Goal: Task Accomplishment & Management: Complete application form

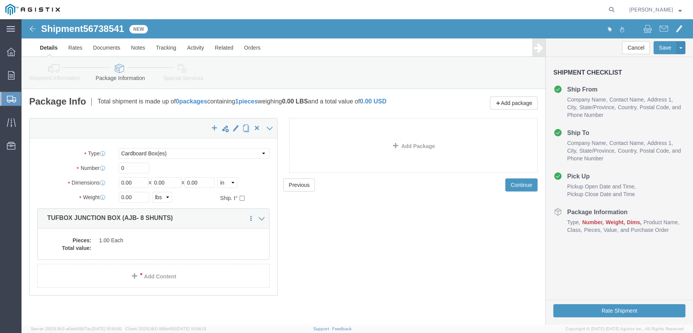
select select "PSNS"
click select "Select Bulk Bundle(s) Cardboard Box(es) Carton(s) Crate(s) Drum(s) (Fiberboard)…"
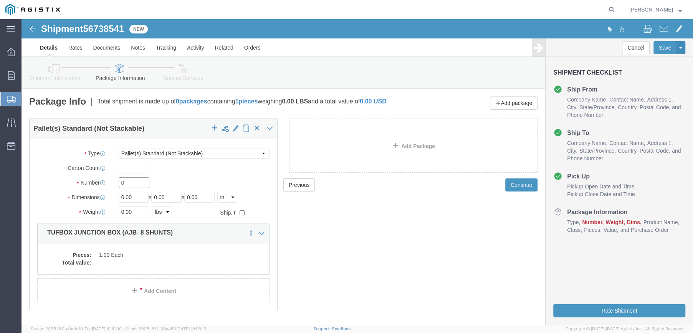
click input "0"
type input "2"
click input "2"
type input "1"
drag, startPoint x: 112, startPoint y: 176, endPoint x: 97, endPoint y: 177, distance: 14.6
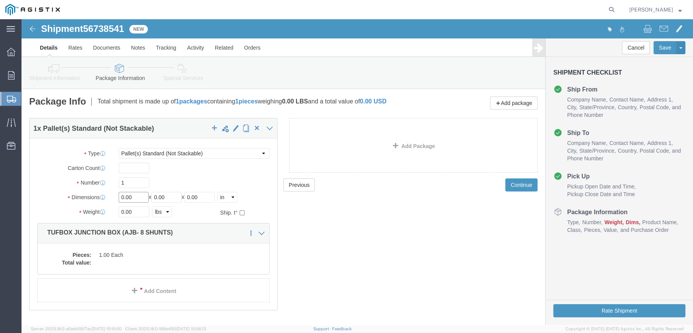
click input "0.00"
type input "37"
type input "73"
type input "22"
drag, startPoint x: 112, startPoint y: 191, endPoint x: 90, endPoint y: 190, distance: 21.9
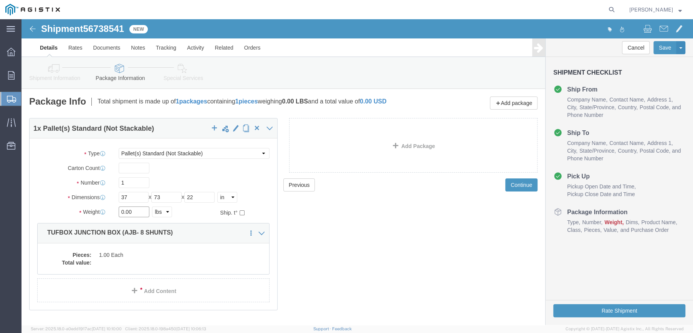
click div "0.00 Select kgs lbs"
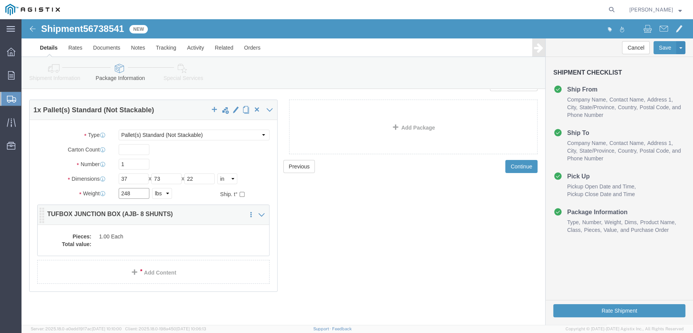
type input "248"
click div "Pieces: 1.00 Each Total value:"
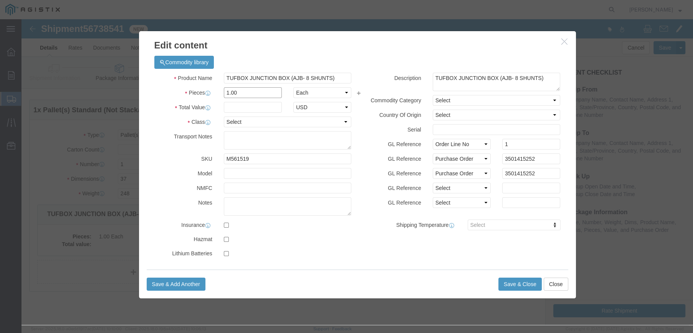
drag, startPoint x: 214, startPoint y: 73, endPoint x: 198, endPoint y: 73, distance: 15.7
click div "1.00"
type input "8"
click div "Commodity library Product Name TUFBOX JUNCTION BOX (AJB- 8 SHUNTS) Pieces 8 Sel…"
click input "text"
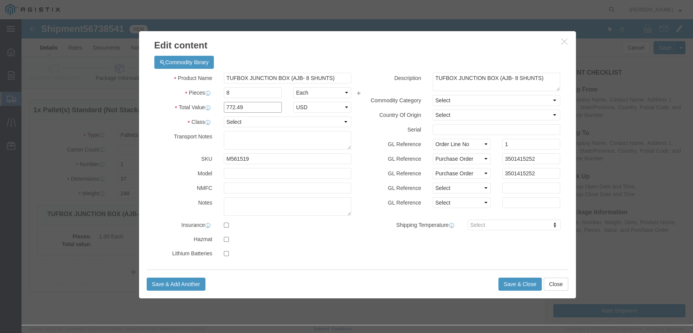
type input "772.49"
click select "Select 50 55 60 65 70 85 92.5 100 125 175 250 300 400"
select select "70"
click select "Select 50 55 60 65 70 85 92.5 100 125 175 250 300 400"
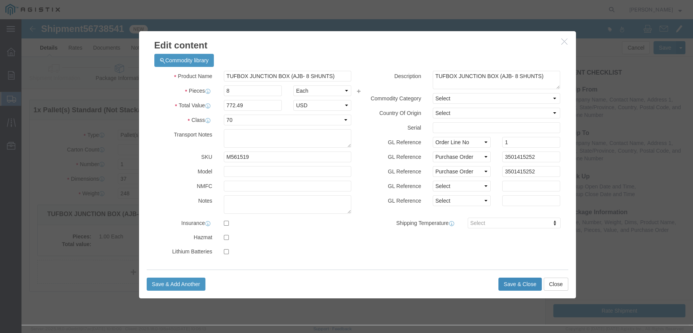
click button "Save & Close"
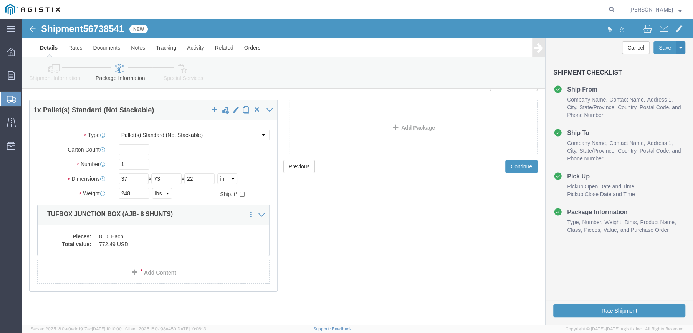
scroll to position [24, 0]
click button "Rate Shipment"
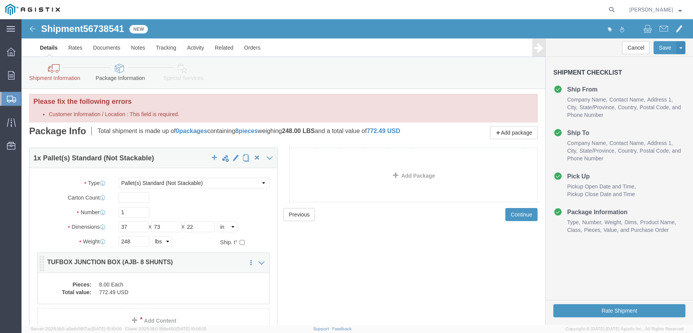
scroll to position [0, 0]
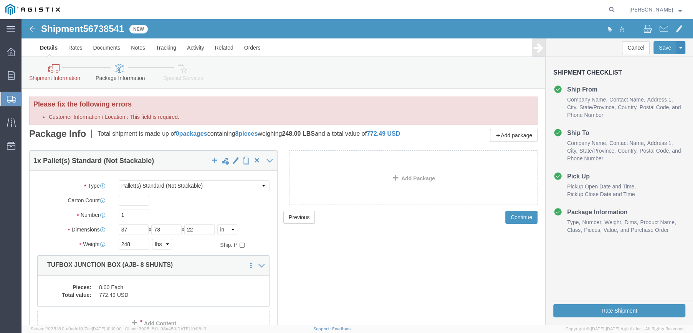
click icon
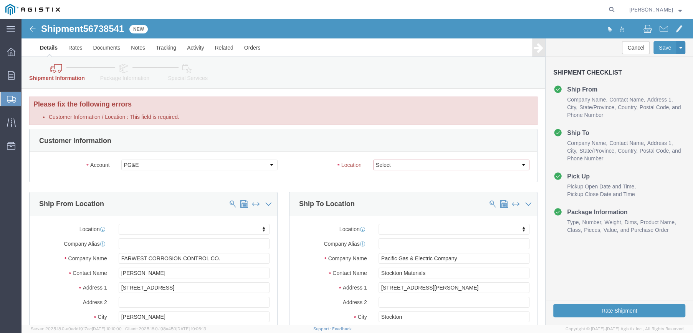
click select "Select All Others [GEOGRAPHIC_DATA] [GEOGRAPHIC_DATA] [GEOGRAPHIC_DATA] [GEOGRA…"
select select "23082"
click select "Select All Others [GEOGRAPHIC_DATA] [GEOGRAPHIC_DATA] [GEOGRAPHIC_DATA] [GEOGRA…"
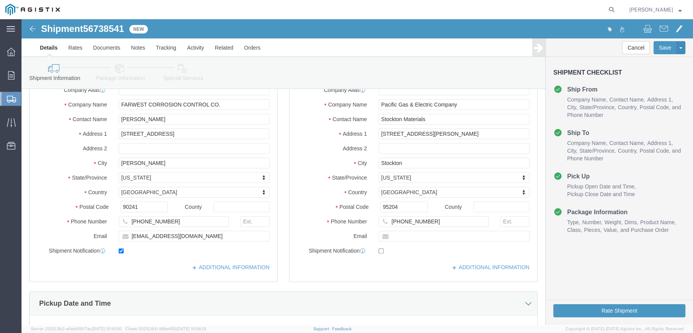
scroll to position [192, 0]
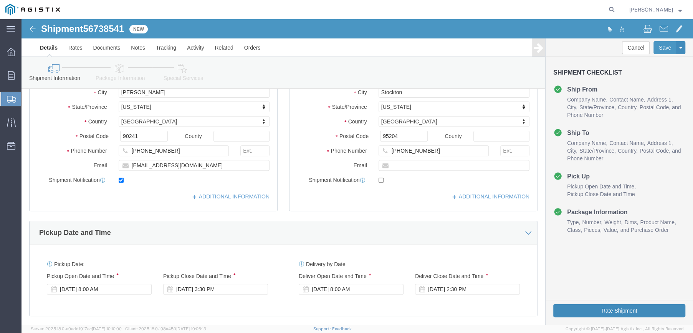
click button "Rate Shipment"
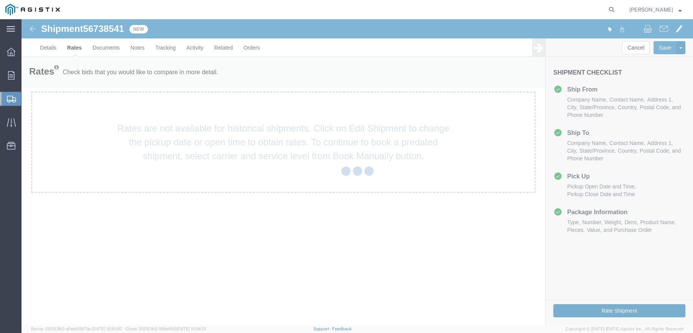
scroll to position [0, 0]
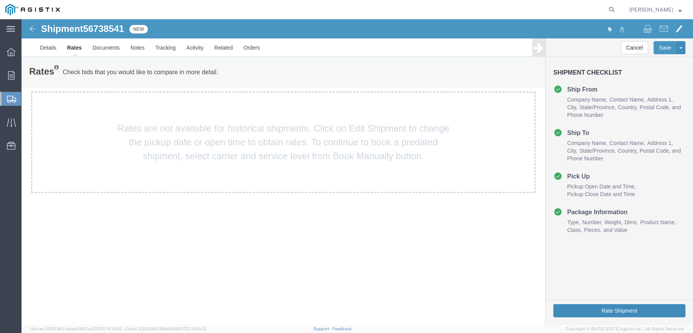
click at [626, 309] on button "Rate Shipment" at bounding box center [619, 310] width 132 height 13
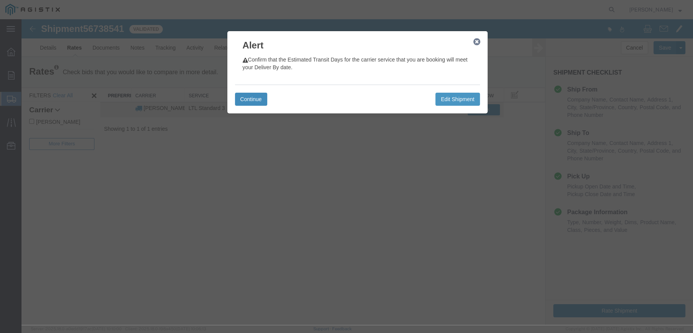
click at [248, 95] on button "Continue" at bounding box center [251, 99] width 32 height 13
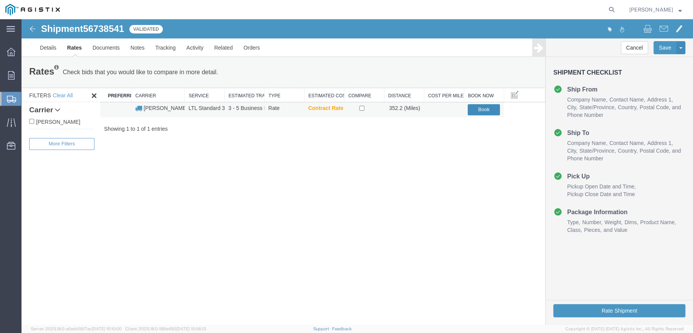
click at [485, 108] on button "Book" at bounding box center [484, 109] width 32 height 11
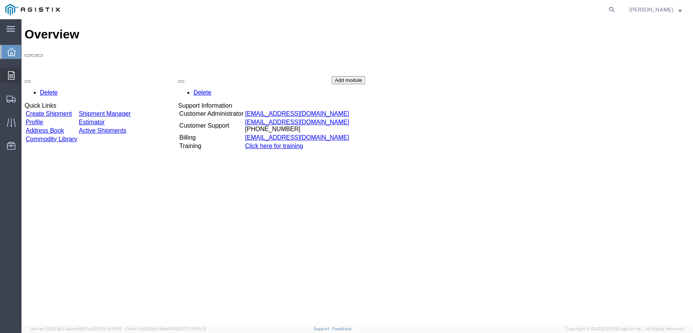
click at [12, 74] on icon at bounding box center [11, 75] width 7 height 8
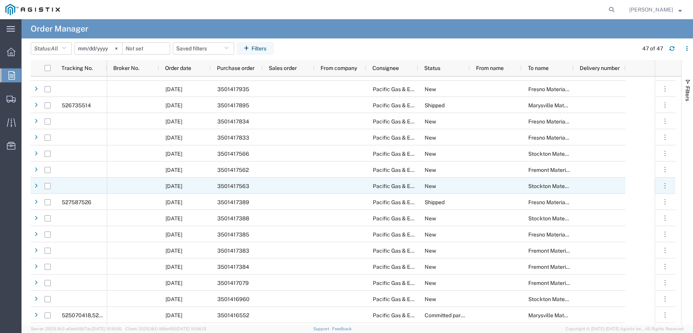
scroll to position [461, 0]
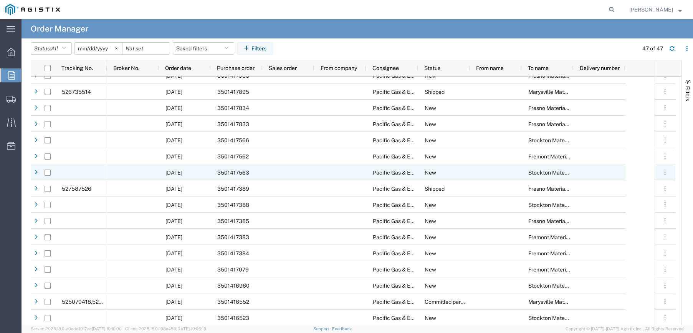
click at [230, 170] on span "3501417563" at bounding box center [233, 172] width 32 height 6
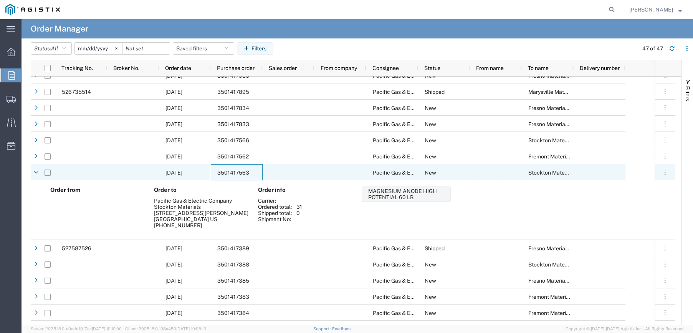
click at [46, 172] on input "Press Space to toggle row selection (unchecked)" at bounding box center [48, 172] width 6 height 6
checkbox input "true"
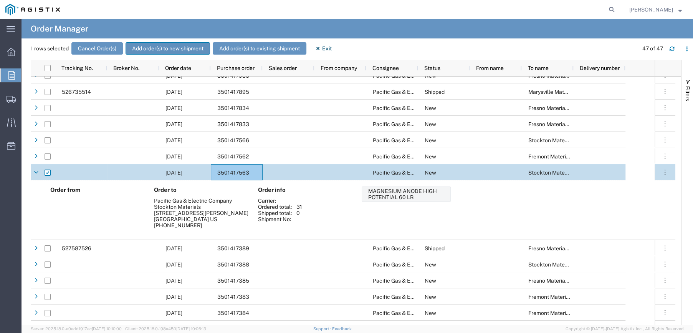
click at [149, 46] on button "Add order(s) to new shipment" at bounding box center [168, 48] width 84 height 12
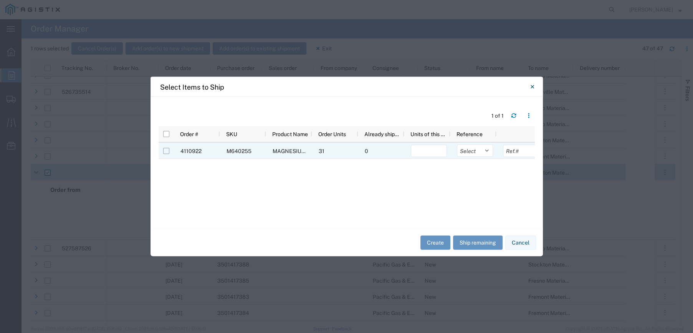
click at [166, 152] on input "Press Space to toggle row selection (unchecked)" at bounding box center [166, 151] width 6 height 6
checkbox input "true"
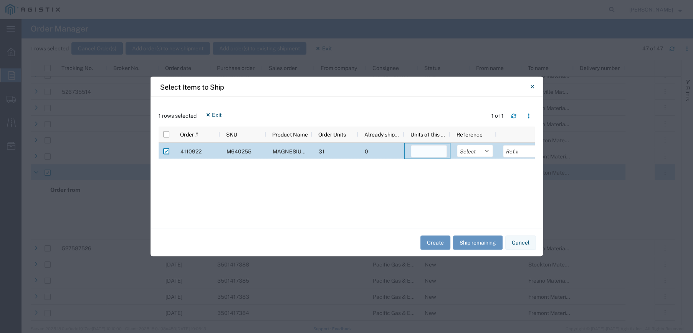
click at [417, 152] on input "number" at bounding box center [429, 151] width 36 height 12
type input "1"
click at [487, 154] on select "Select Purchase Order Delivery Number" at bounding box center [475, 151] width 36 height 12
select select "PURCHORD"
click at [457, 145] on select "Select Purchase Order Delivery Number" at bounding box center [475, 151] width 36 height 12
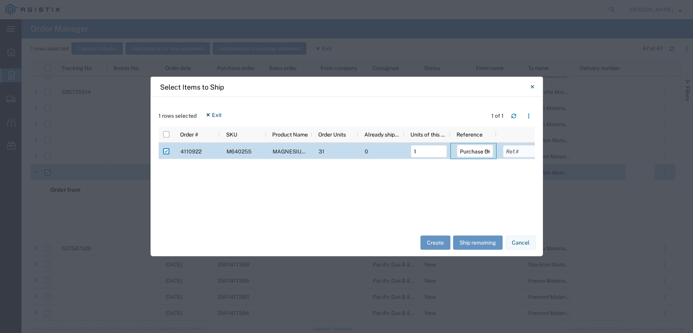
click at [514, 153] on input "text" at bounding box center [521, 151] width 36 height 12
type input "3501417563"
click at [442, 240] on button "Create" at bounding box center [435, 242] width 30 height 14
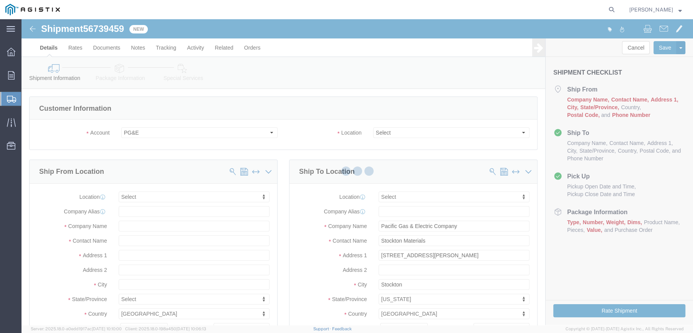
select select
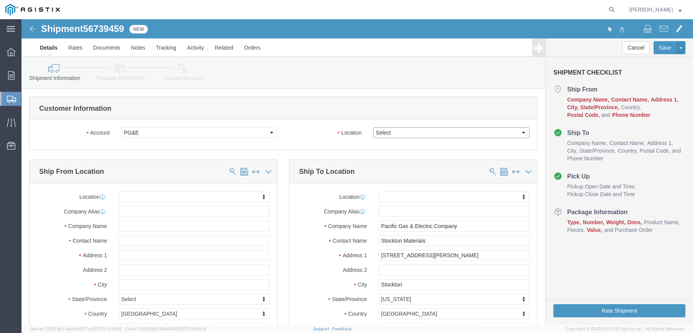
drag, startPoint x: 459, startPoint y: 132, endPoint x: 438, endPoint y: 113, distance: 28.8
click select "Select All Others [GEOGRAPHIC_DATA] [GEOGRAPHIC_DATA] [GEOGRAPHIC_DATA] [GEOGRA…"
select select "23082"
click select "Select All Others [GEOGRAPHIC_DATA] [GEOGRAPHIC_DATA] [GEOGRAPHIC_DATA] [GEOGRA…"
click input "text"
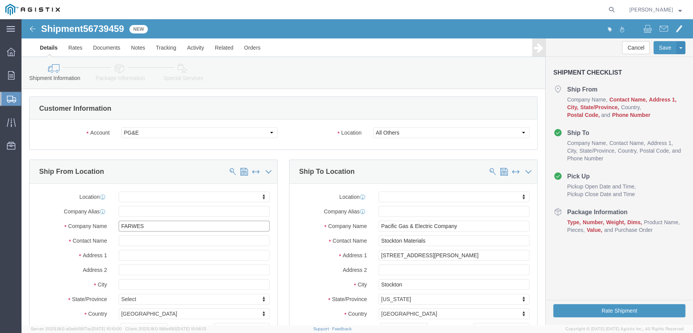
type input "FARWEST"
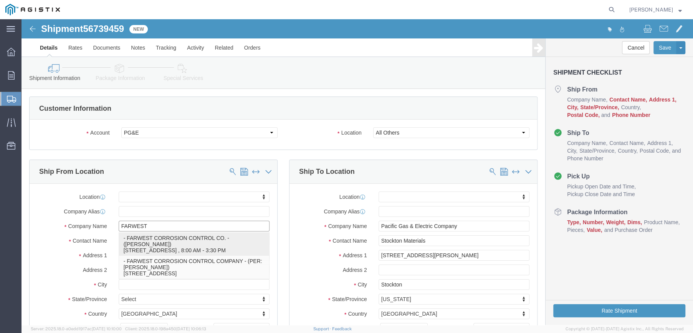
click p "- FARWEST CORROSION CONTROL CO. - (Daniel Bernal) 12029 REGENTVIEW AVENUE, DOWN…"
select select "CA"
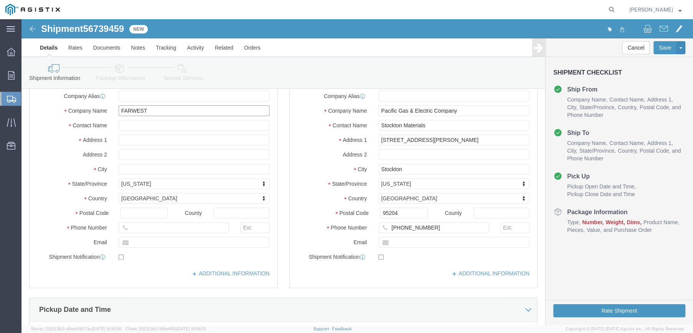
type input "FARWEST CORROSION CONTROL CO."
drag, startPoint x: 135, startPoint y: 106, endPoint x: 98, endPoint y: 106, distance: 37.6
click input "text"
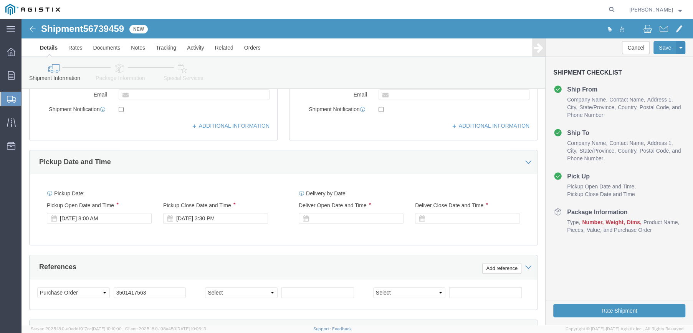
scroll to position [269, 0]
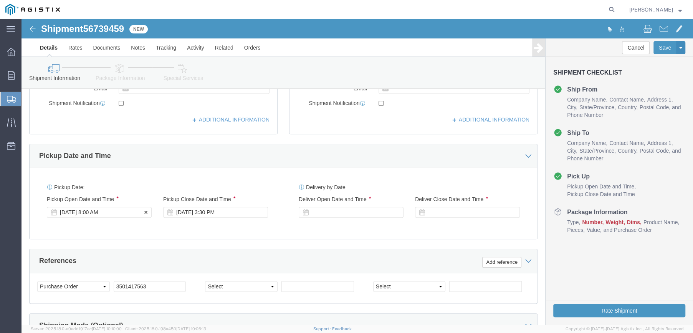
type input "[PERSON_NAME]"
click div "[DATE] 8:00 AM"
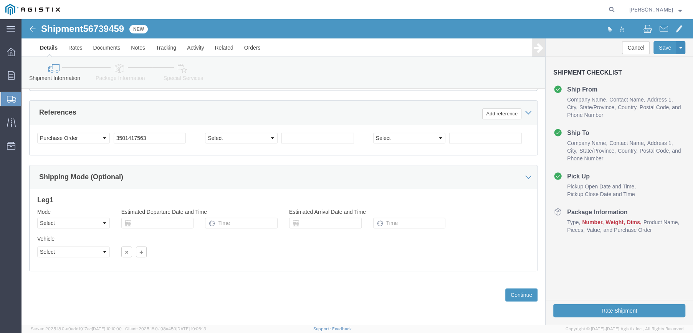
click div "Shipping Mode (Optional)"
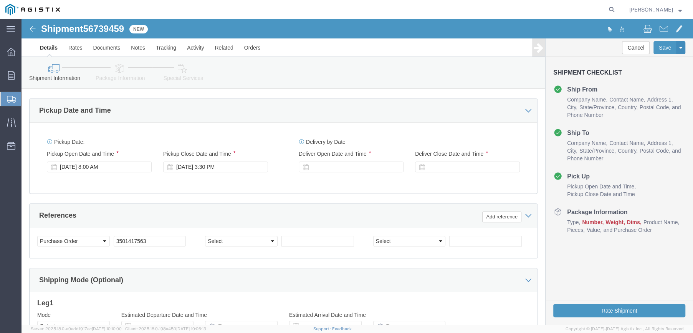
scroll to position [302, 0]
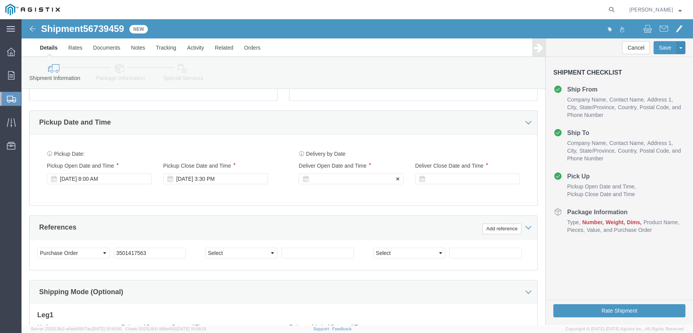
click div
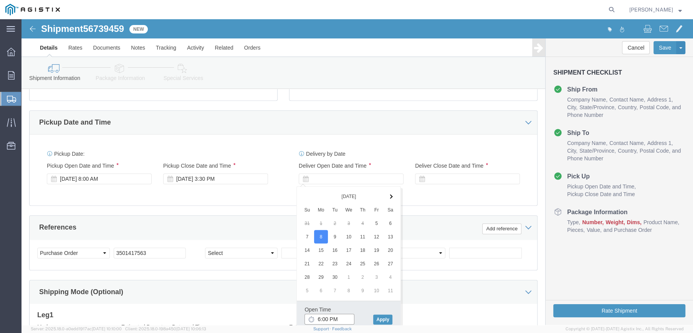
click input "6:00 PM"
type input "8:00 AM"
click button "Apply"
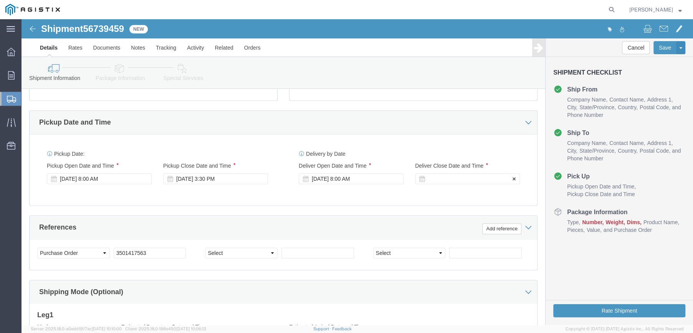
click div
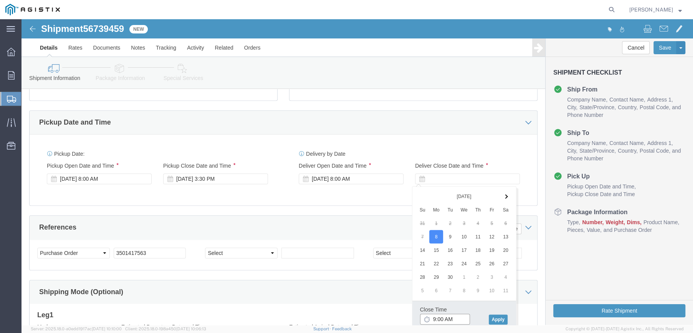
click input "9:00 AM"
click input "3:00 AM"
type input "3:00 PM"
click button "Apply"
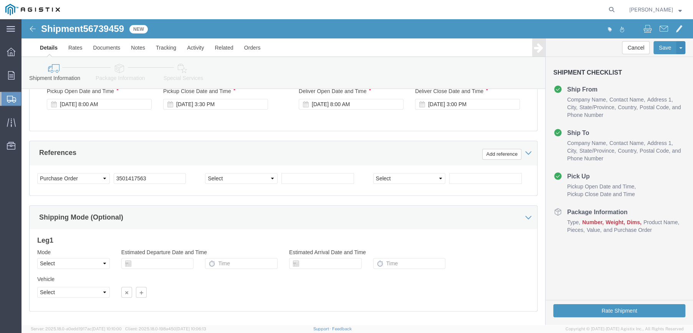
scroll to position [379, 0]
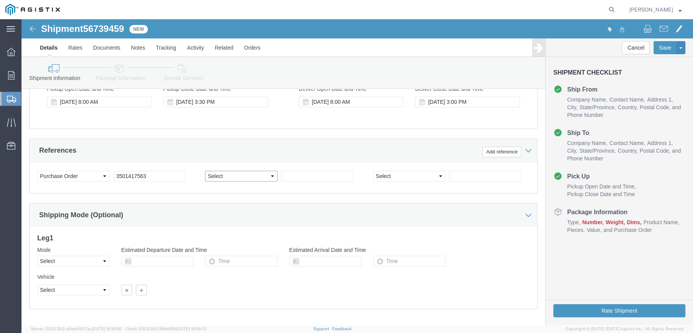
click select "Select Account Type Activity ID Airline Appointment Number ASN Batch Request # …"
select select "SALEORDR"
click select "Select Account Type Activity ID Airline Appointment Number ASN Batch Request # …"
click input "text"
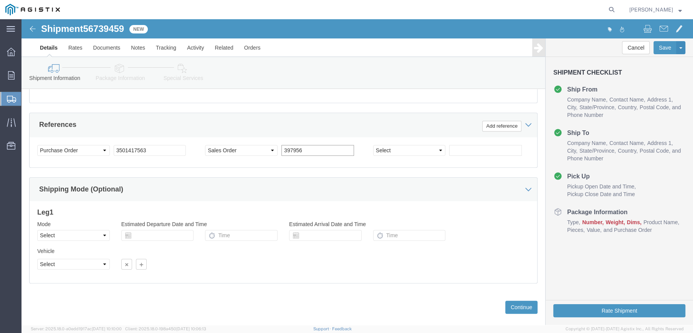
scroll to position [417, 0]
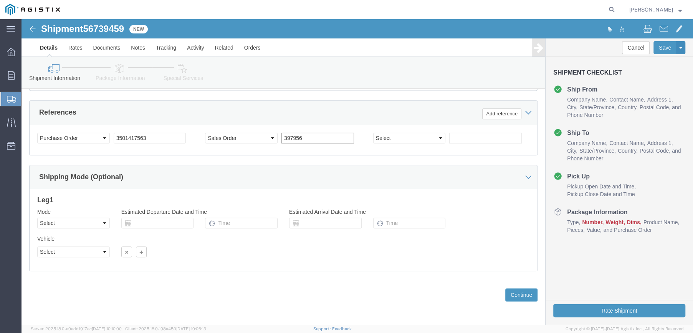
type input "397956"
click select "Select Air Less than Truckload Multi-Leg Ocean Freight Rail Small Parcel Truckl…"
select select "LTL"
click select "Select Air Less than Truckload Multi-Leg Ocean Freight Rail Small Parcel Truckl…"
click button "Continue"
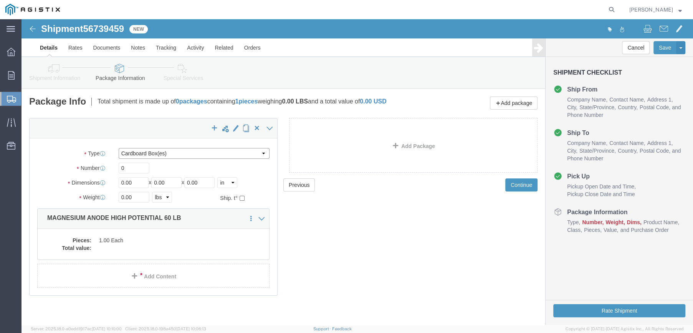
click select "Select Bulk Bundle(s) Cardboard Box(es) Carton(s) Crate(s) Drum(s) (Fiberboard)…"
select select "PSNS"
click select "Select Bulk Bundle(s) Cardboard Box(es) Carton(s) Crate(s) Drum(s) (Fiberboard)…"
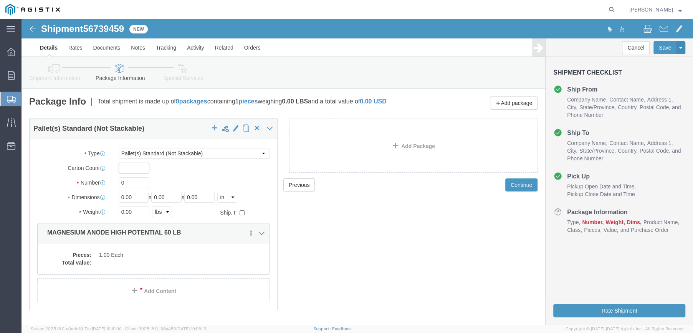
click input "text"
click input "0"
type input "2"
drag, startPoint x: 115, startPoint y: 177, endPoint x: 91, endPoint y: 177, distance: 24.6
click div "Length 0.00 x Width 0.00 x Height 0.00 Select cm ft in"
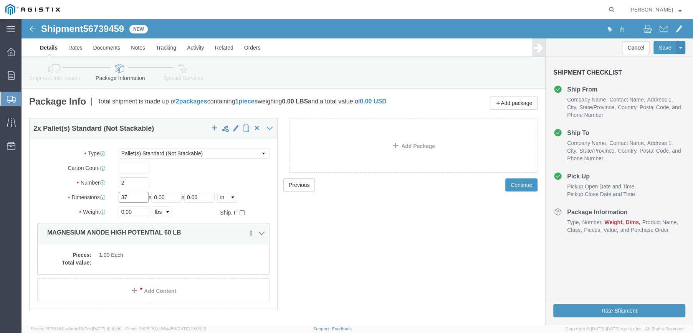
type input "37"
type input "73"
type input "32"
drag, startPoint x: 109, startPoint y: 193, endPoint x: 98, endPoint y: 190, distance: 11.7
click input "0.00"
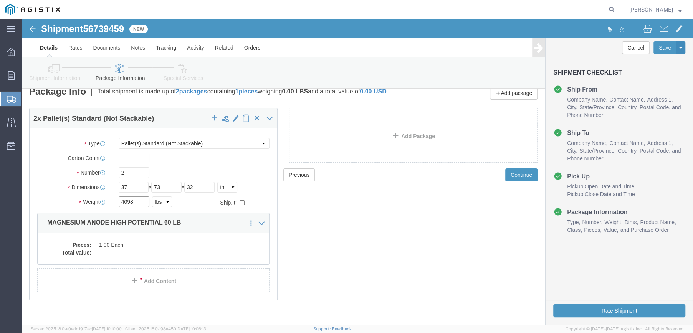
scroll to position [19, 0]
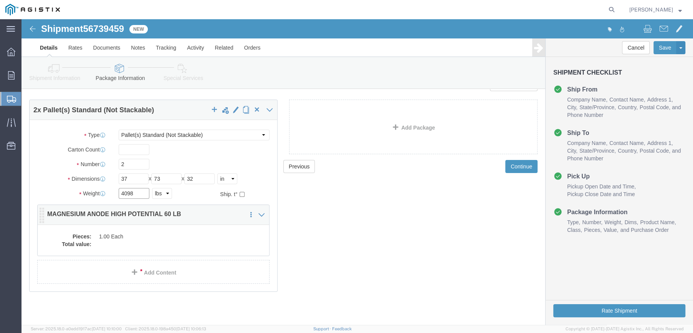
type input "4098"
click div "Pieces: 1.00 Each Total value:"
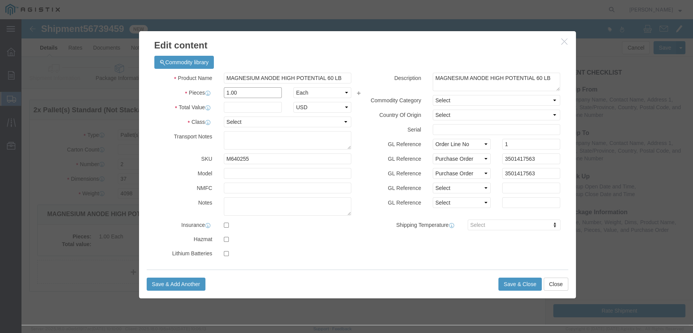
drag, startPoint x: 214, startPoint y: 73, endPoint x: 198, endPoint y: 75, distance: 16.2
click div "1.00"
type input "31"
click label "SKU"
click input "text"
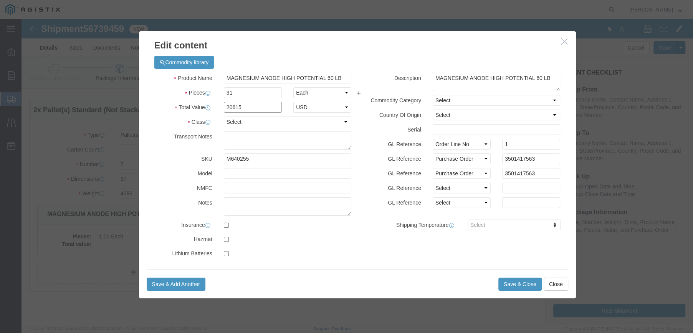
type input "20615"
click select "Select 50 55 60 65 70 85 92.5 100 125 175 250 300 400"
select select "60"
click select "Select 50 55 60 65 70 85 92.5 100 125 175 250 300 400"
click button "Save & Close"
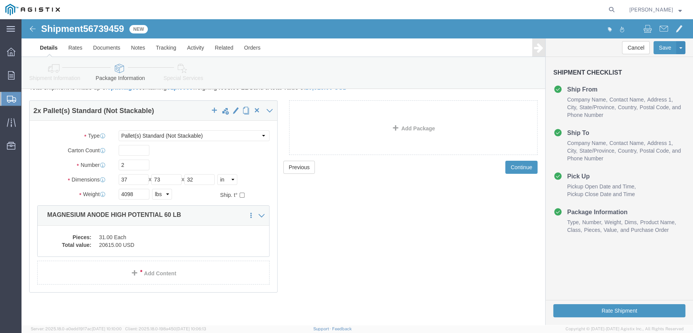
scroll to position [24, 0]
click button "Rate Shipment"
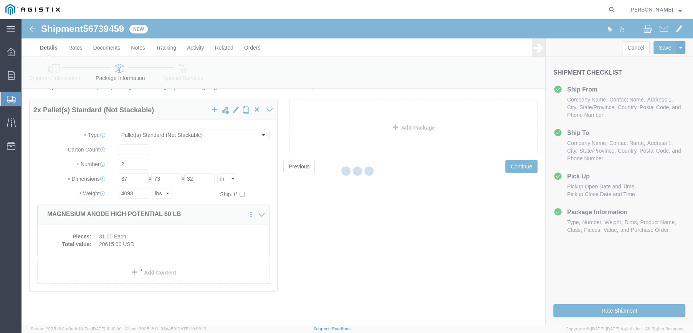
scroll to position [0, 0]
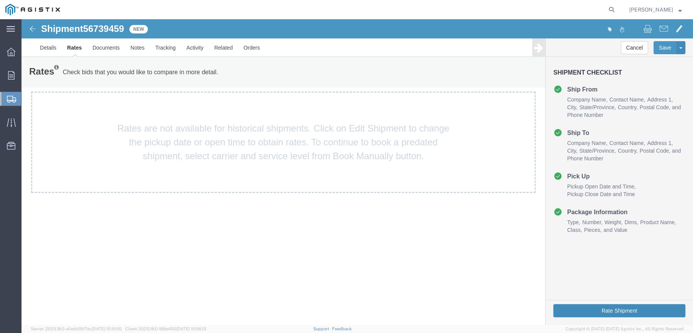
click at [630, 306] on button "Rate Shipment" at bounding box center [619, 310] width 132 height 13
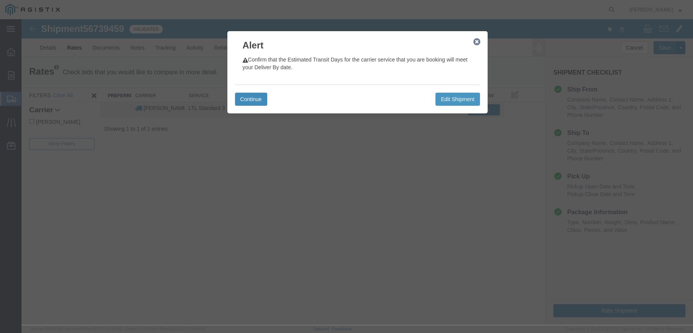
click at [255, 99] on button "Continue" at bounding box center [251, 99] width 32 height 13
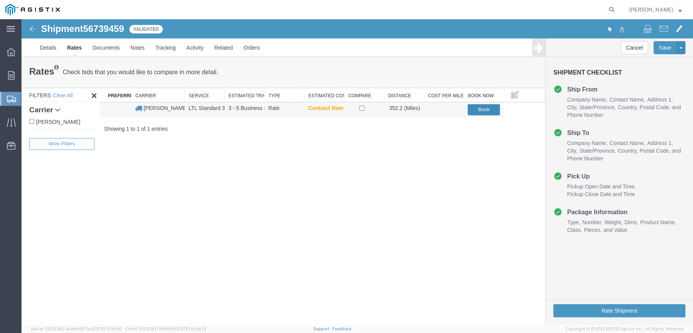
click at [485, 110] on button "Book" at bounding box center [484, 109] width 32 height 11
